Goal: Transaction & Acquisition: Purchase product/service

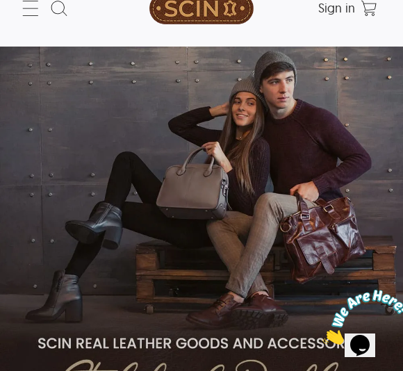
scroll to position [31, 0]
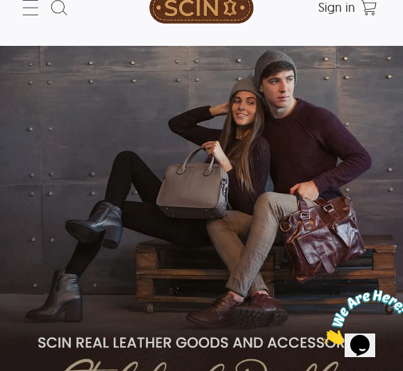
click at [36, 17] on icon at bounding box center [30, 8] width 22 height 22
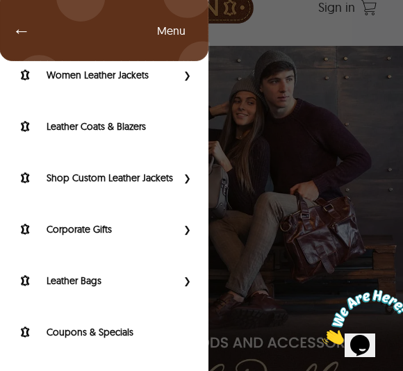
scroll to position [142, 0]
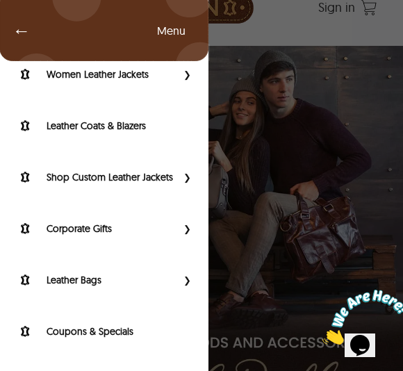
click at [177, 279] on label "Leather Bags" at bounding box center [112, 280] width 130 height 14
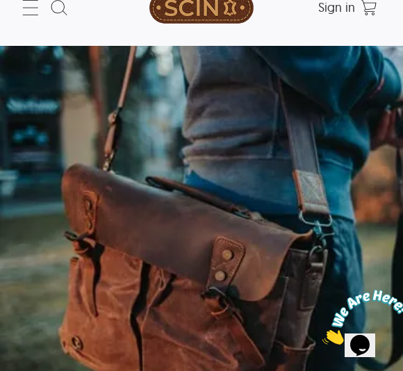
select select "********"
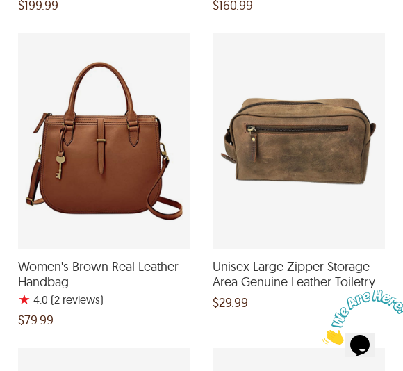
scroll to position [1355, 0]
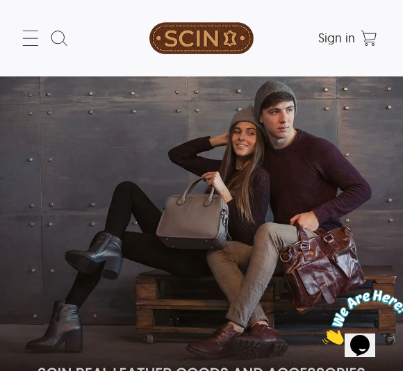
click at [28, 45] on icon at bounding box center [30, 38] width 22 height 22
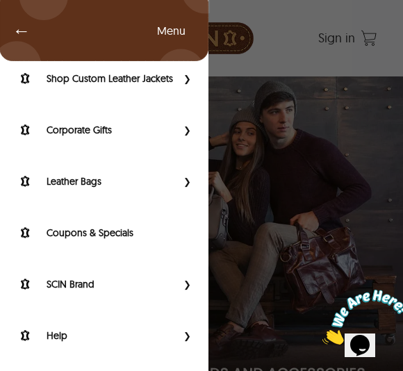
scroll to position [240, 0]
click at [172, 189] on link "Leather Bags" at bounding box center [95, 181] width 163 height 17
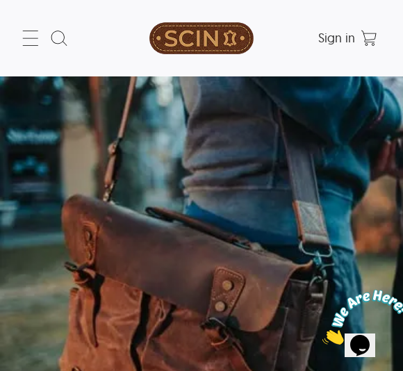
select select "********"
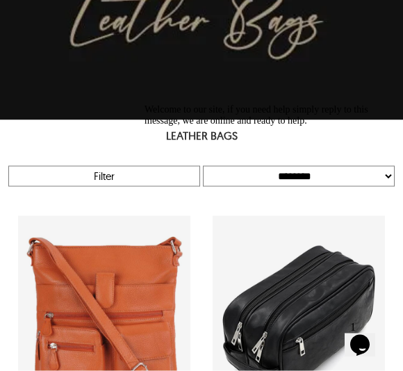
scroll to position [553, 0]
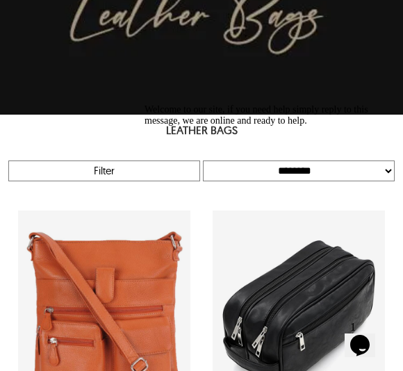
click at [154, 126] on div "Welcome to our site, if you need help simply reply to this message, we are onli…" at bounding box center [270, 115] width 250 height 22
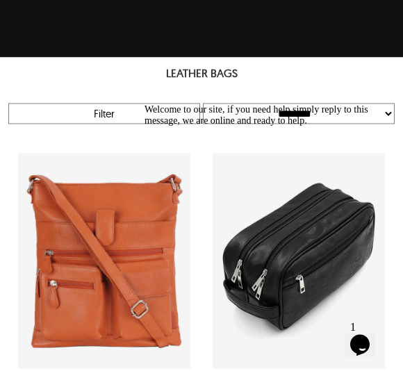
scroll to position [614, 0]
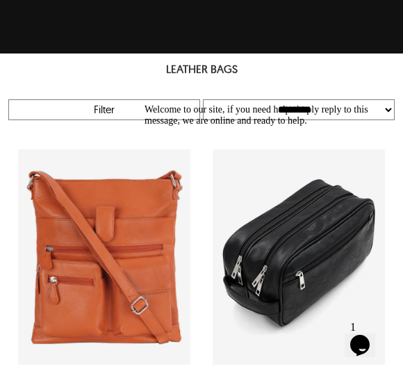
click at [145, 104] on icon "Chat attention grabber" at bounding box center [145, 104] width 0 height 0
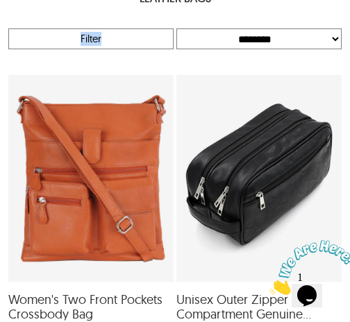
scroll to position [609, 0]
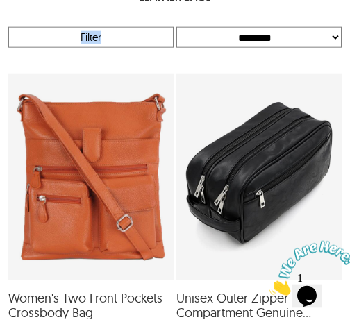
click at [128, 33] on div "Filter" at bounding box center [91, 37] width 164 height 19
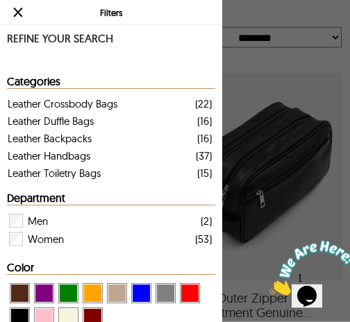
click at [23, 297] on span "View Brown ( Brand Color ) Leather Bags" at bounding box center [19, 293] width 17 height 17
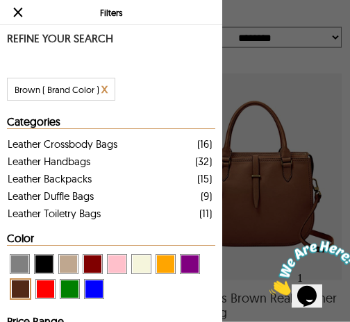
click at [95, 265] on span "View Maroon Leather Bags" at bounding box center [92, 264] width 17 height 17
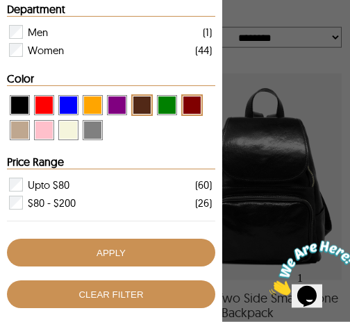
scroll to position [231, 0]
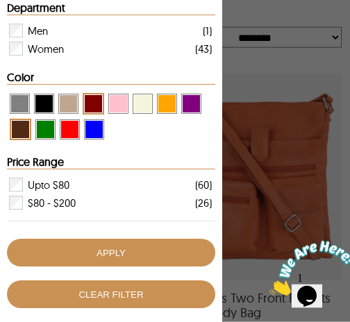
click at [165, 259] on button "APPLY" at bounding box center [111, 253] width 209 height 28
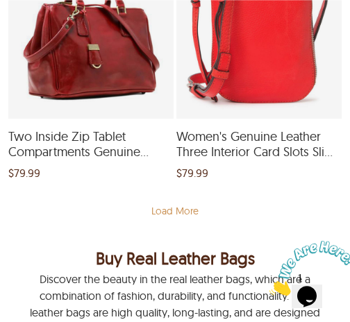
scroll to position [5088, 0]
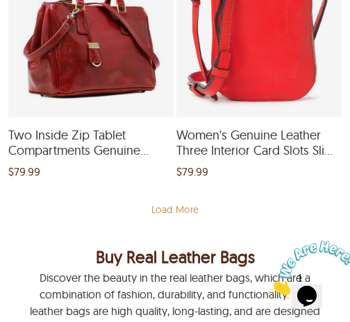
click at [165, 202] on div "Load More" at bounding box center [175, 210] width 336 height 42
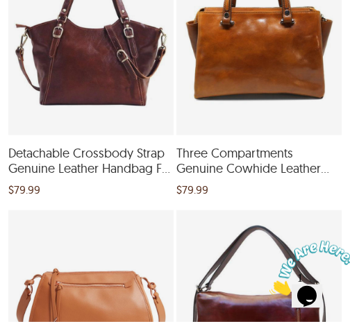
click at [38, 149] on span "Detachable Crossbody Strap Genuine Leather Handbag For Women" at bounding box center [90, 161] width 165 height 30
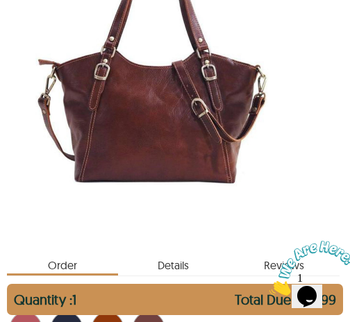
scroll to position [284, 3]
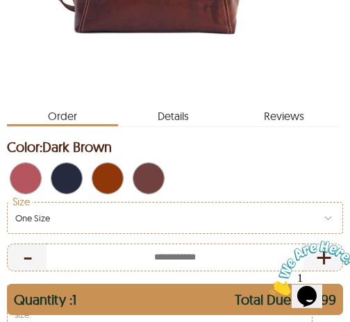
click at [291, 118] on span "reviews" at bounding box center [284, 113] width 111 height 22
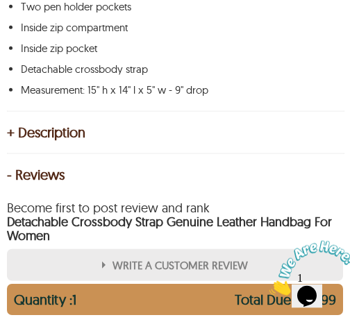
scroll to position [956, 0]
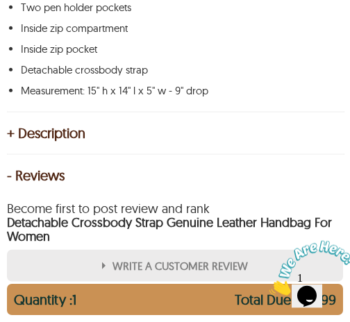
click at [47, 126] on div "+ Description" at bounding box center [175, 133] width 336 height 14
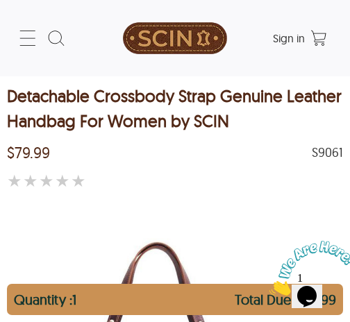
select select "********"
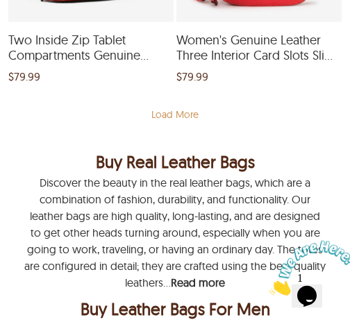
scroll to position [5195, 0]
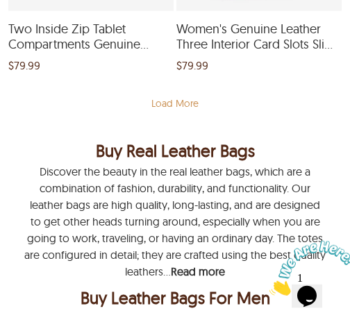
click at [186, 93] on div "Load More" at bounding box center [175, 104] width 336 height 42
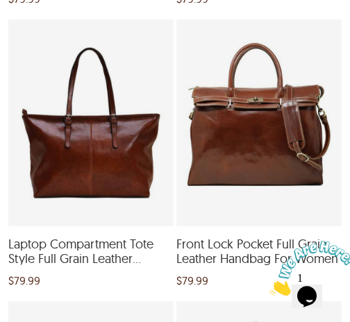
scroll to position [7886, 0]
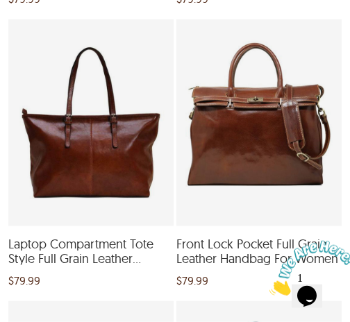
click at [327, 57] on div "Front Lock Pocket Full Grain Leather Handbag For Women and a price of $79.99" at bounding box center [259, 122] width 165 height 207
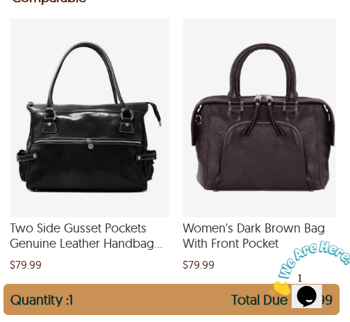
scroll to position [1196, 3]
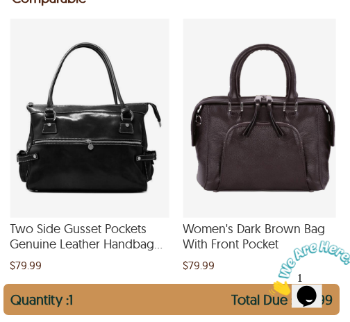
select select "********"
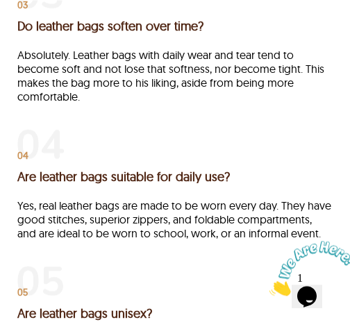
scroll to position [6160, 0]
